Goal: Task Accomplishment & Management: Use online tool/utility

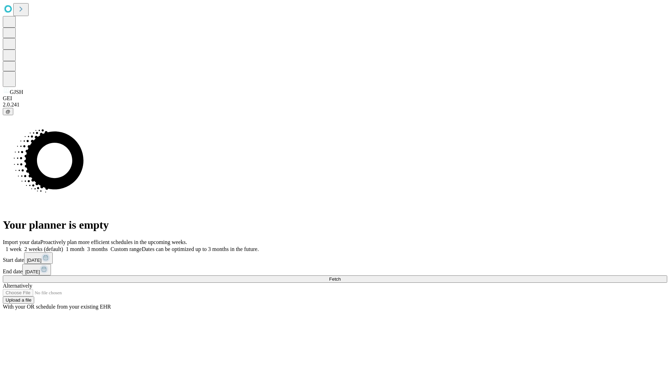
click at [341, 276] on span "Fetch" at bounding box center [335, 278] width 12 height 5
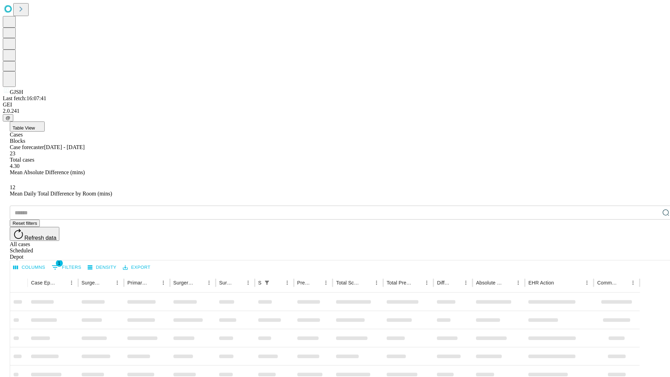
click at [652, 254] on div "Depot" at bounding box center [342, 257] width 664 height 6
